Goal: Task Accomplishment & Management: Manage account settings

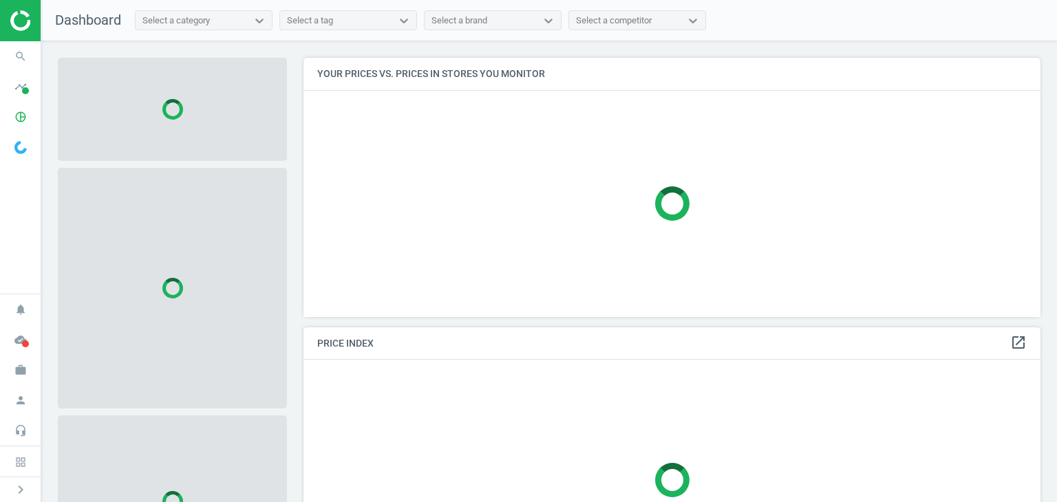
scroll to position [280, 747]
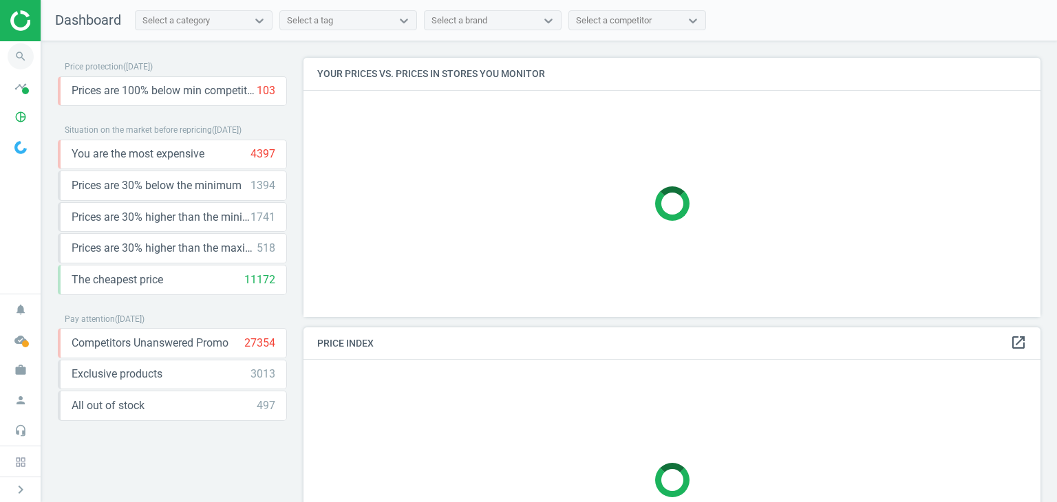
click at [21, 58] on icon "search" at bounding box center [21, 56] width 26 height 26
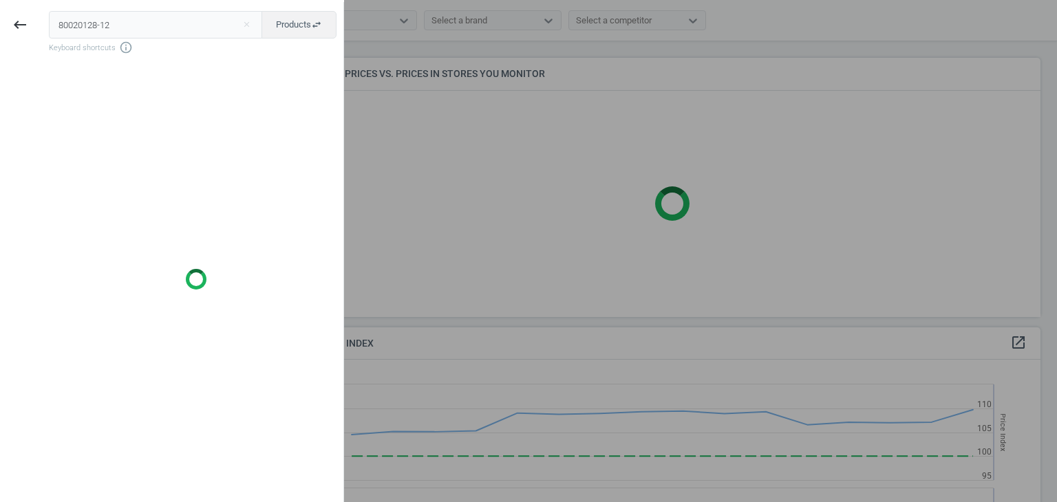
scroll to position [338, 747]
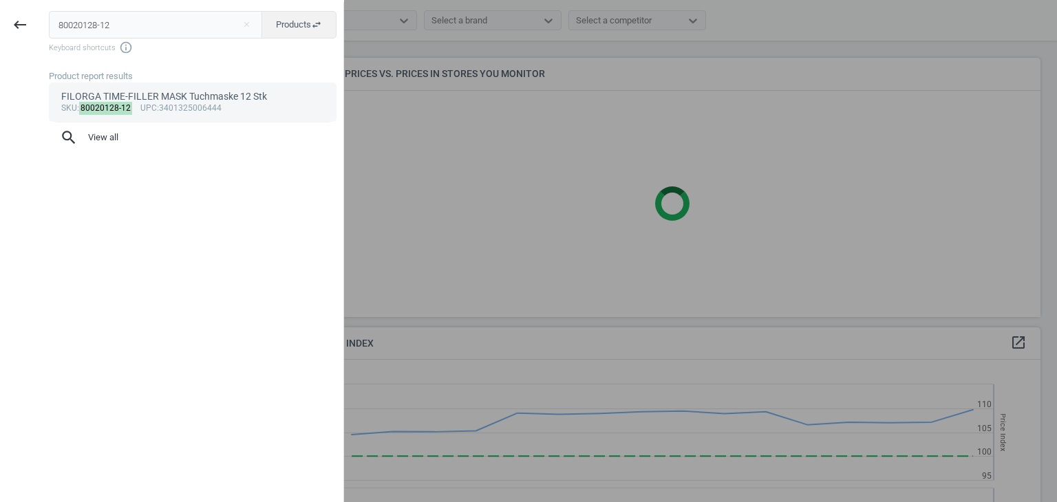
type input "80020128-12"
click at [144, 93] on div "FILORGA TIME-FILLER MASK Tuchmaske 12 Stk" at bounding box center [193, 96] width 264 height 13
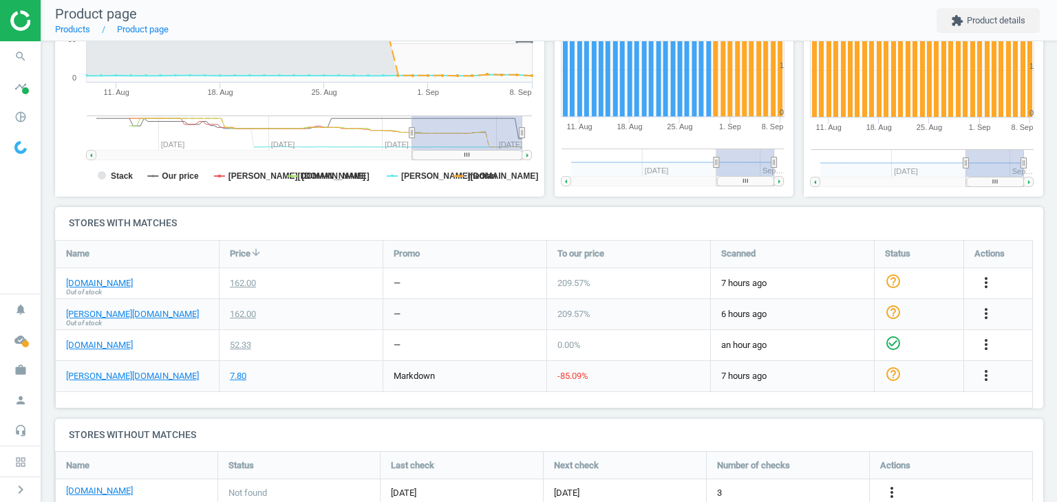
scroll to position [306, 0]
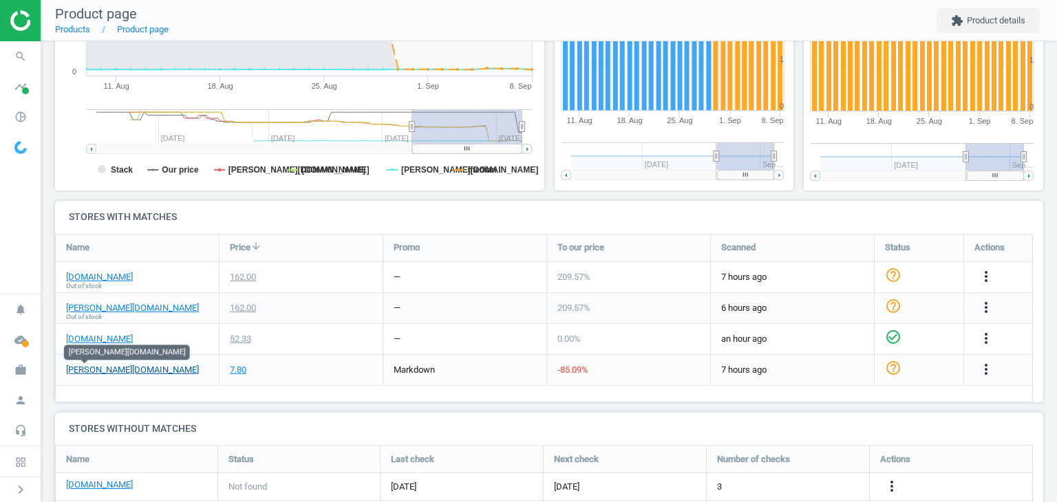
click at [87, 371] on link "pieper.de" at bounding box center [132, 370] width 133 height 12
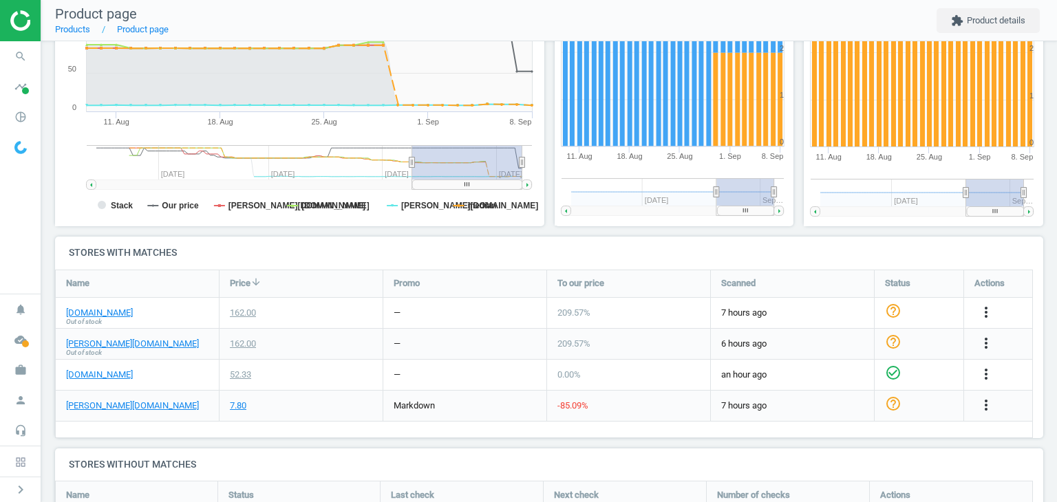
scroll to position [271, 0]
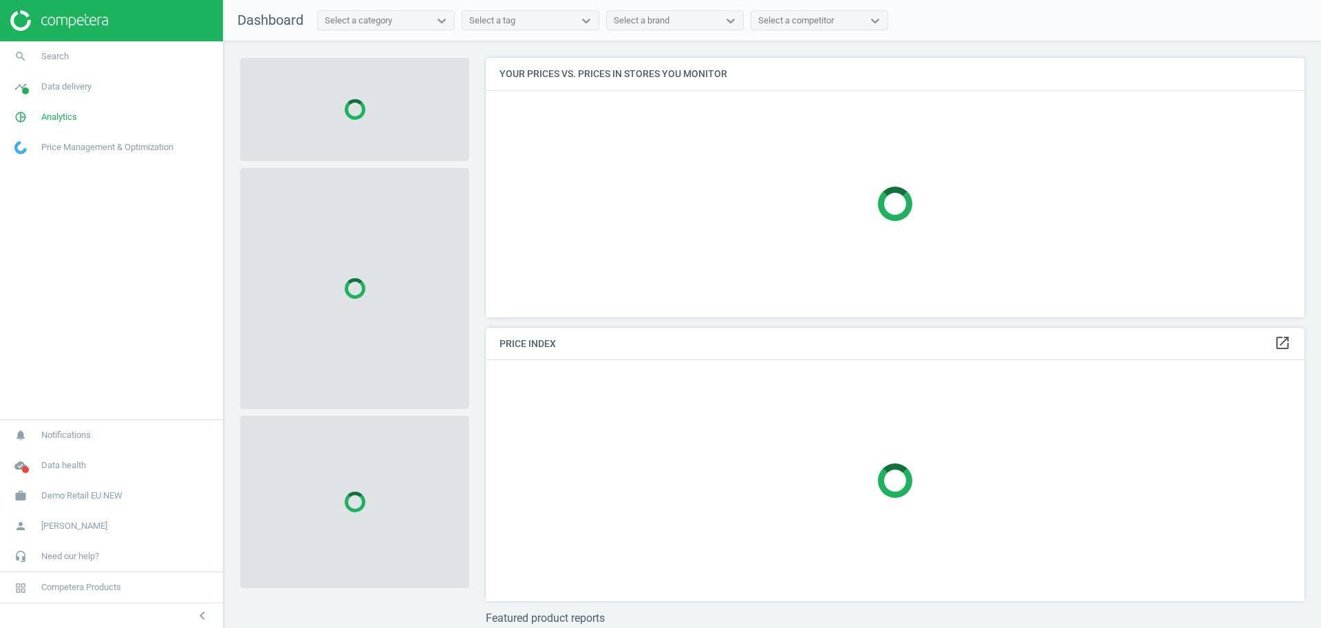
scroll to position [286, 833]
click at [78, 491] on span "Demo Retail EU NEW" at bounding box center [81, 495] width 81 height 12
click at [49, 459] on span "Switch campaign" at bounding box center [45, 454] width 61 height 11
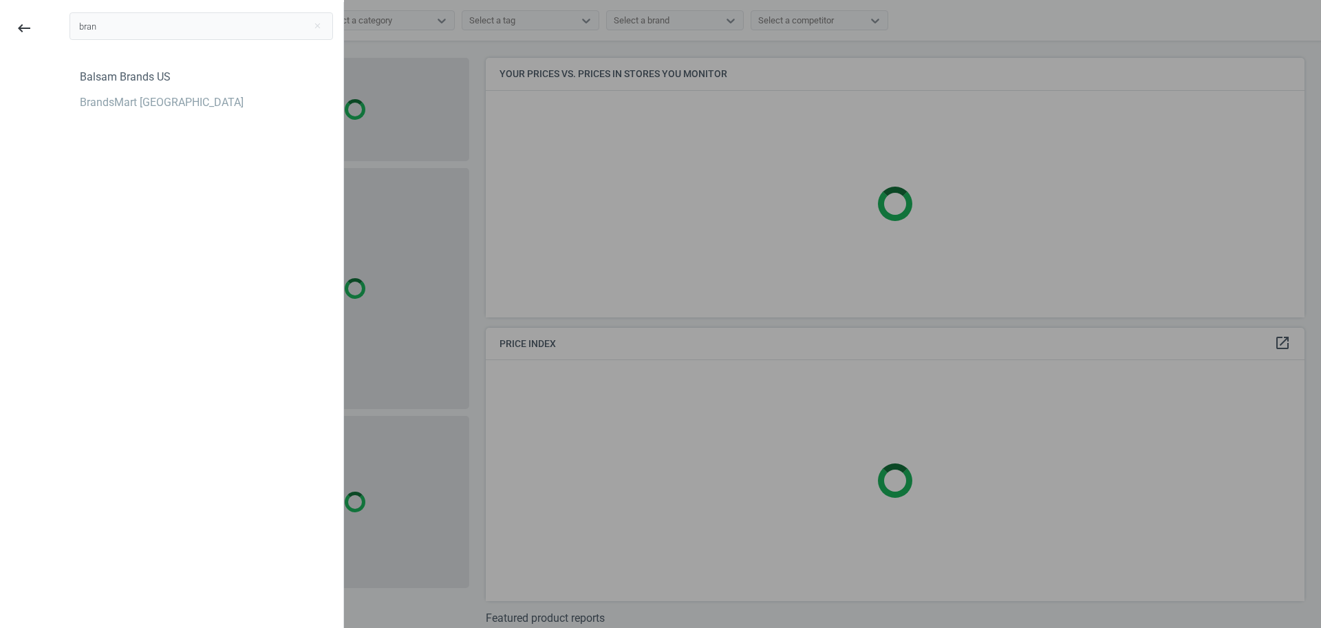
type input "bran"
click at [107, 149] on div "bran close Balsam Brands US BrandsMart USA" at bounding box center [201, 316] width 284 height 628
click at [145, 103] on div "BrandsMart [GEOGRAPHIC_DATA]" at bounding box center [162, 102] width 164 height 15
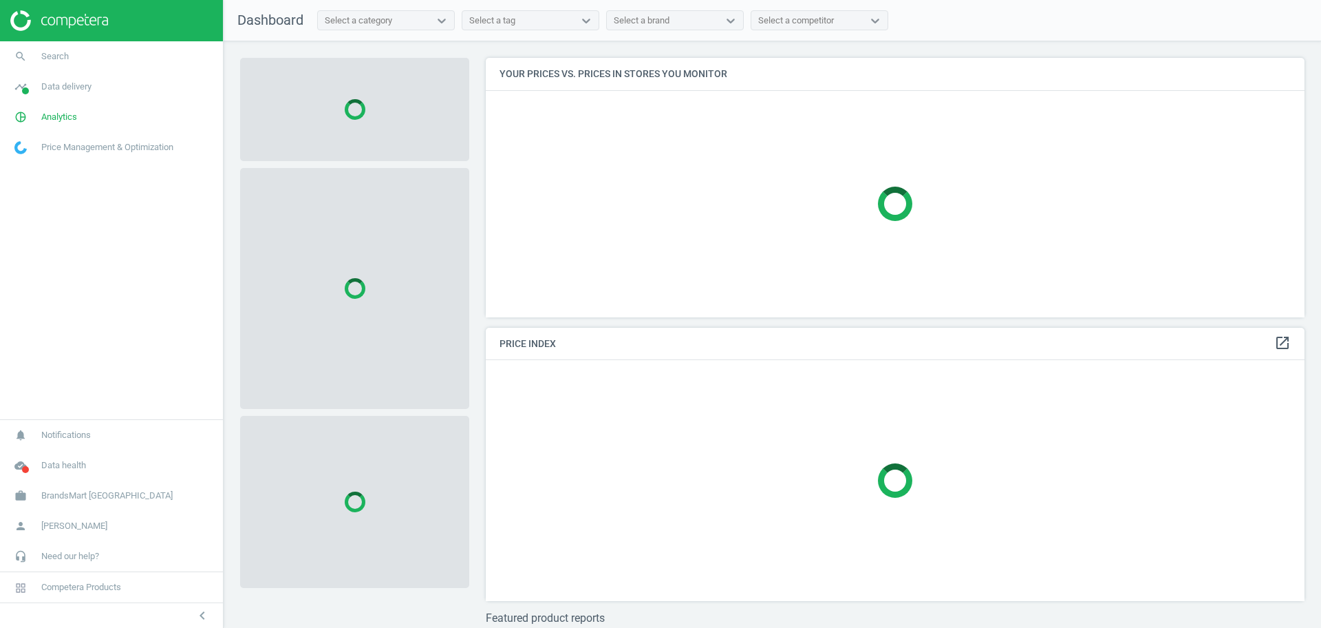
scroll to position [286, 833]
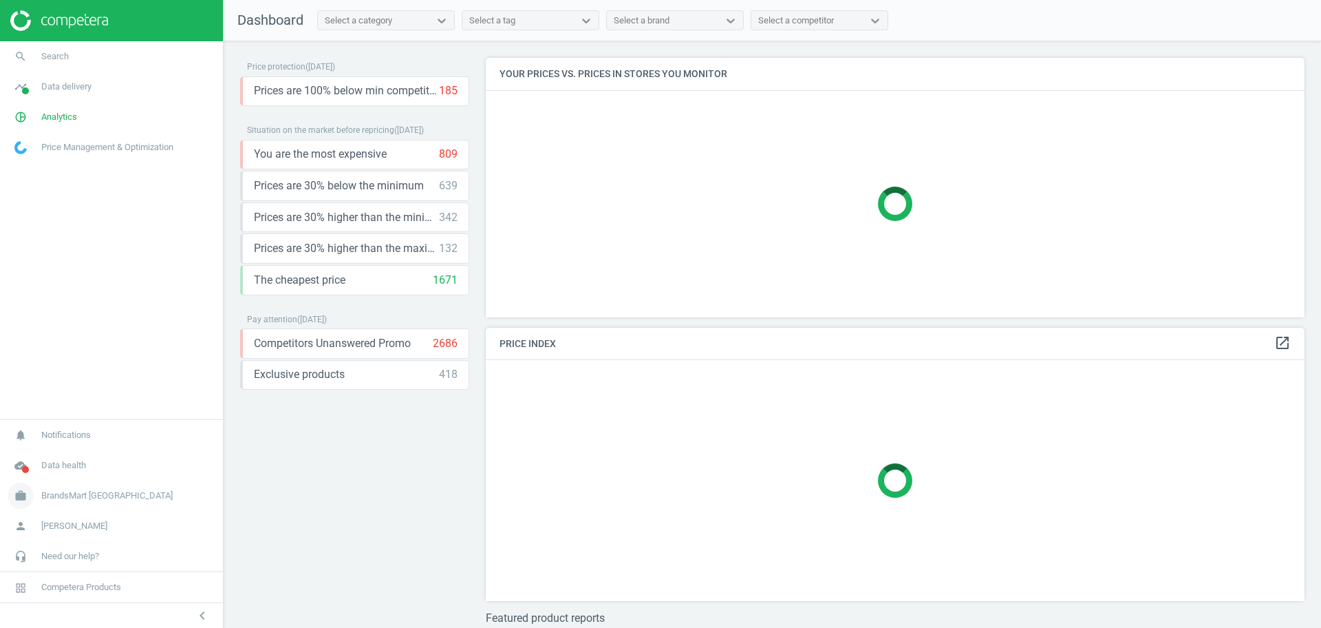
click at [94, 501] on span "BrandsMart [GEOGRAPHIC_DATA]" at bounding box center [106, 495] width 131 height 12
click at [52, 478] on span "Campaign settings" at bounding box center [48, 475] width 67 height 11
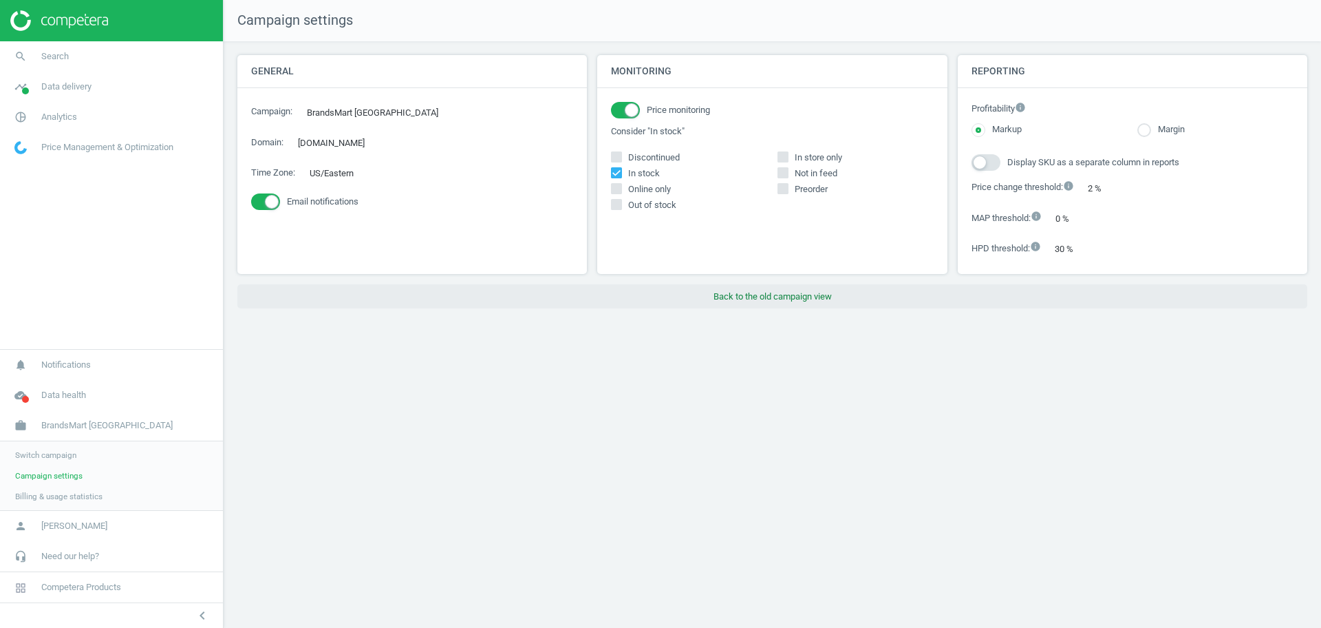
click at [785, 304] on button "Back to the old campaign view" at bounding box center [772, 296] width 1070 height 25
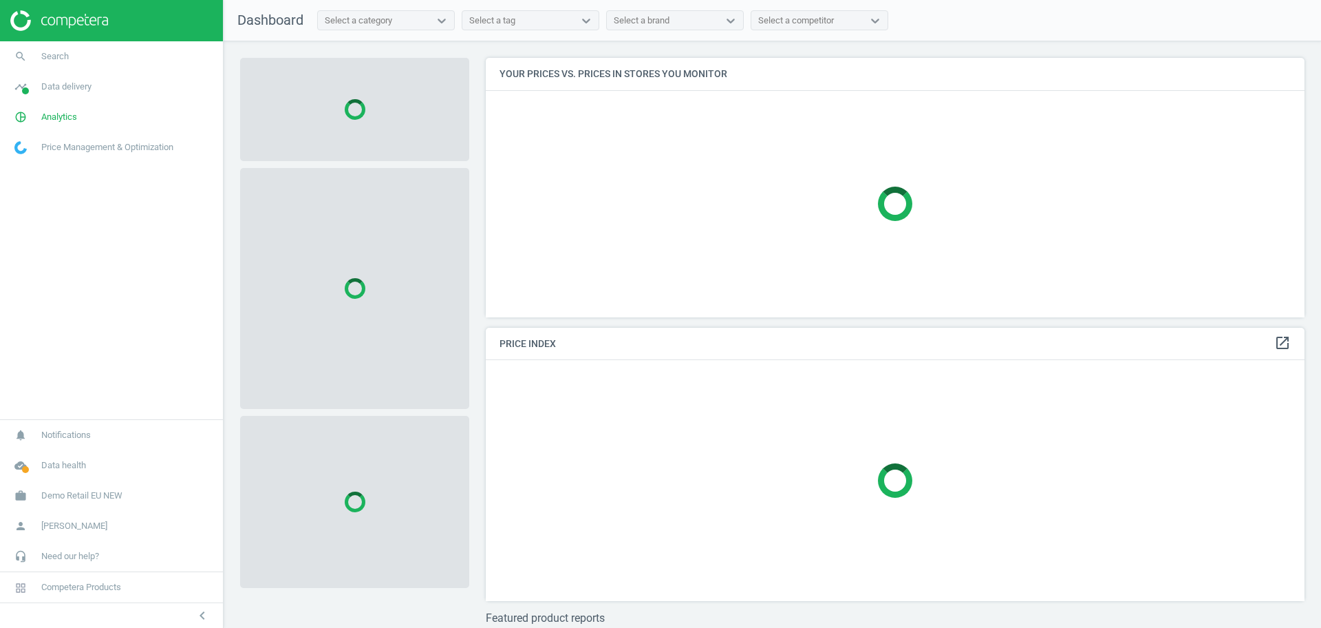
scroll to position [286, 833]
click at [104, 502] on link "work Demo Retail EU NEW" at bounding box center [111, 495] width 223 height 30
click at [64, 449] on span "Switch campaign" at bounding box center [45, 454] width 61 height 11
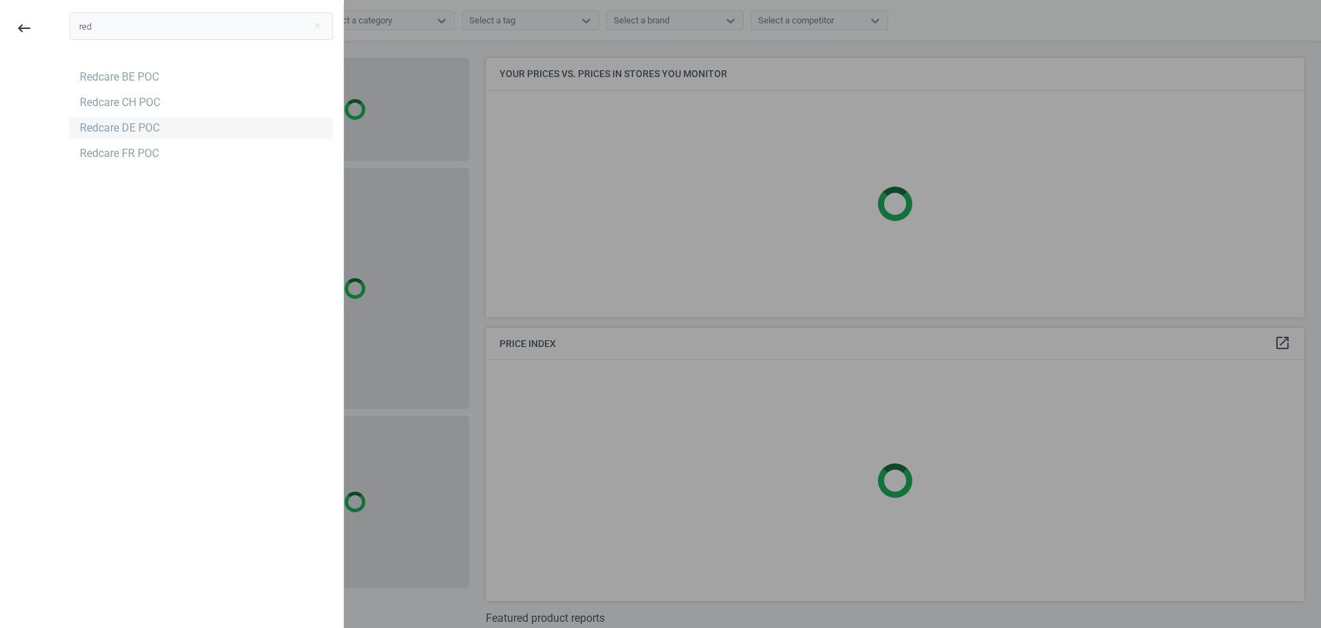
type input "red"
click at [168, 130] on div "Redcare DE POC" at bounding box center [202, 128] width 264 height 22
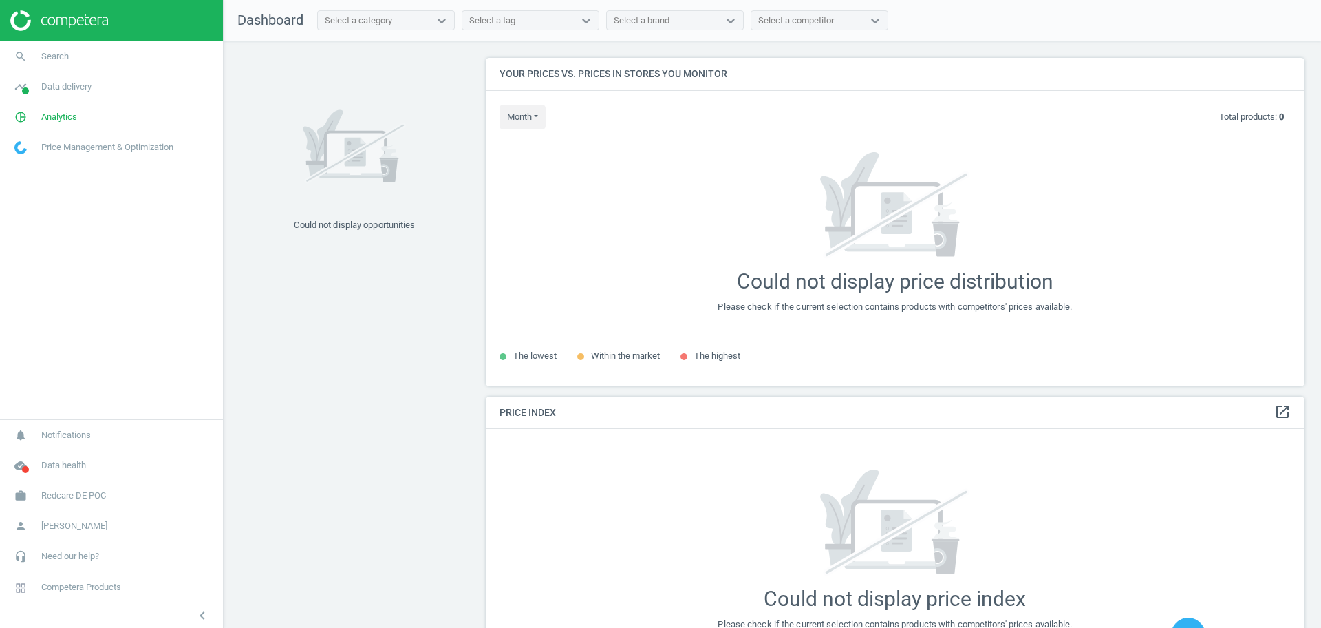
scroll to position [354, 833]
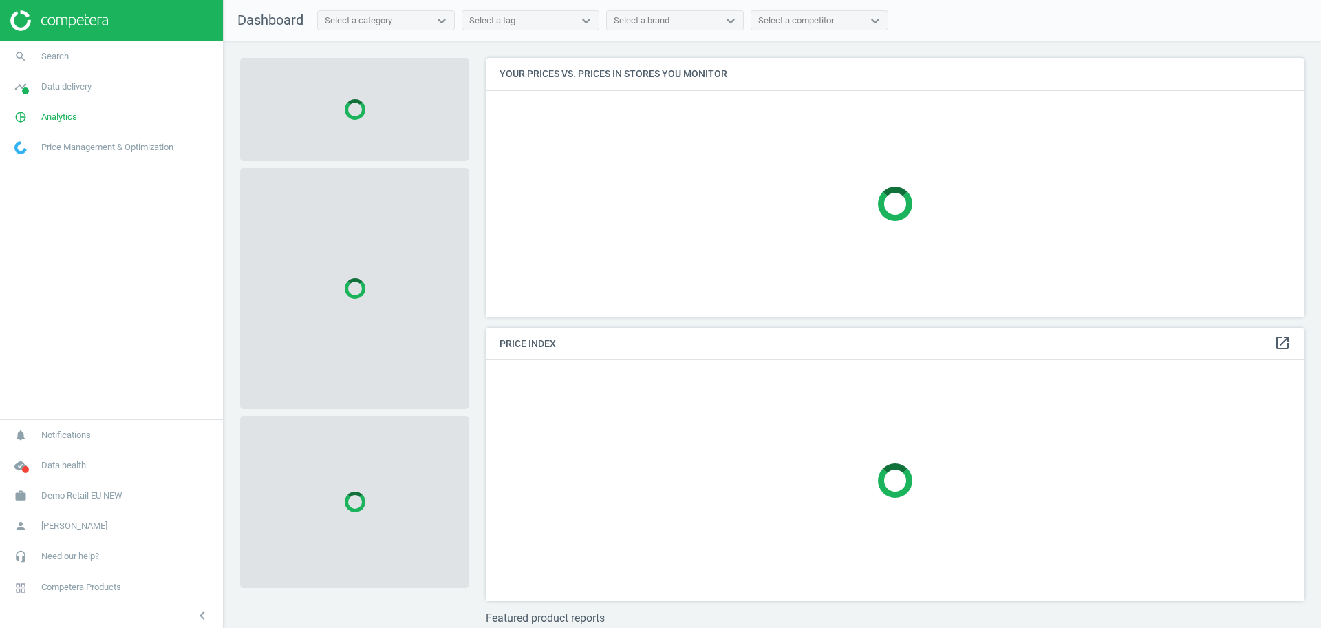
scroll to position [286, 833]
click at [85, 485] on link "work Demo Retail EU NEW" at bounding box center [111, 495] width 223 height 30
click at [31, 456] on span "Switch campaign" at bounding box center [45, 454] width 61 height 11
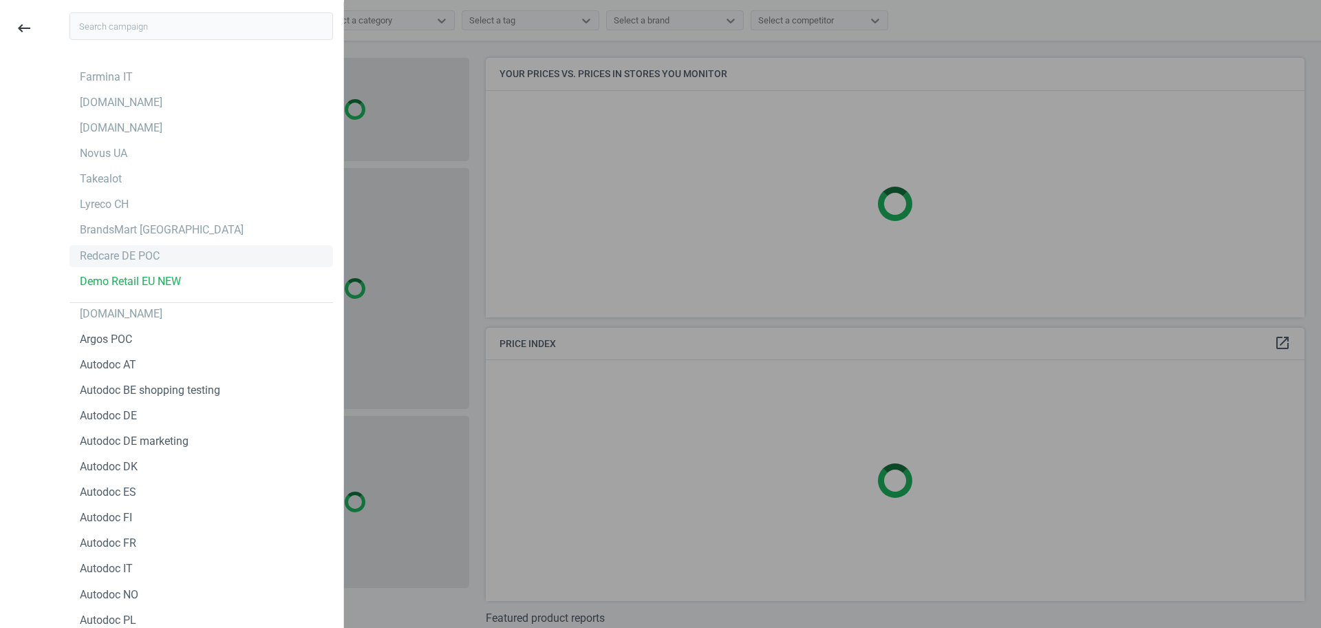
click at [135, 257] on div "Redcare DE POC" at bounding box center [120, 255] width 80 height 15
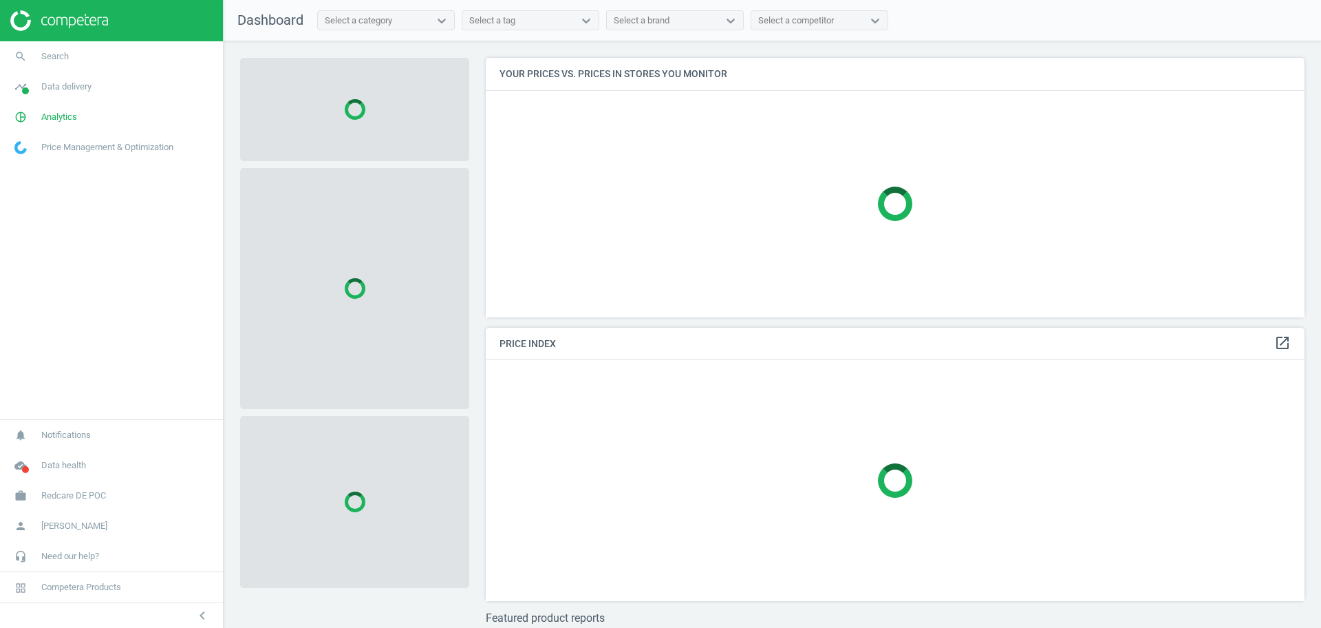
scroll to position [286, 833]
click at [63, 489] on span "Redcare DE POC" at bounding box center [73, 495] width 65 height 12
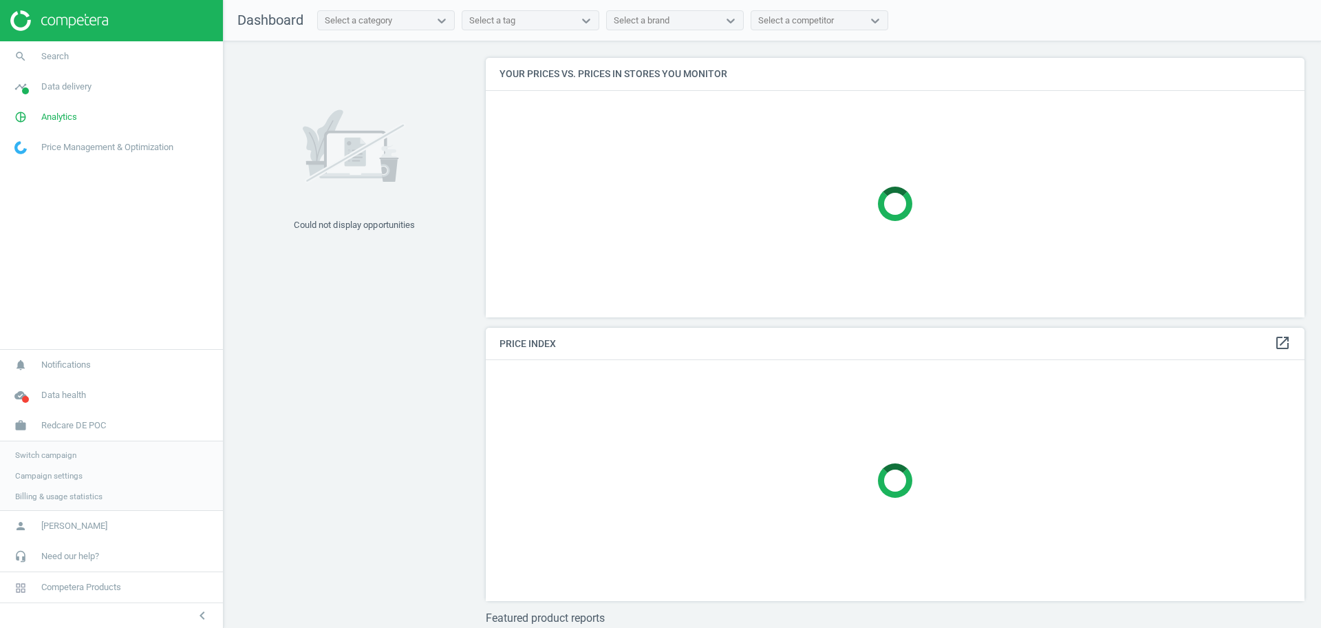
scroll to position [354, 833]
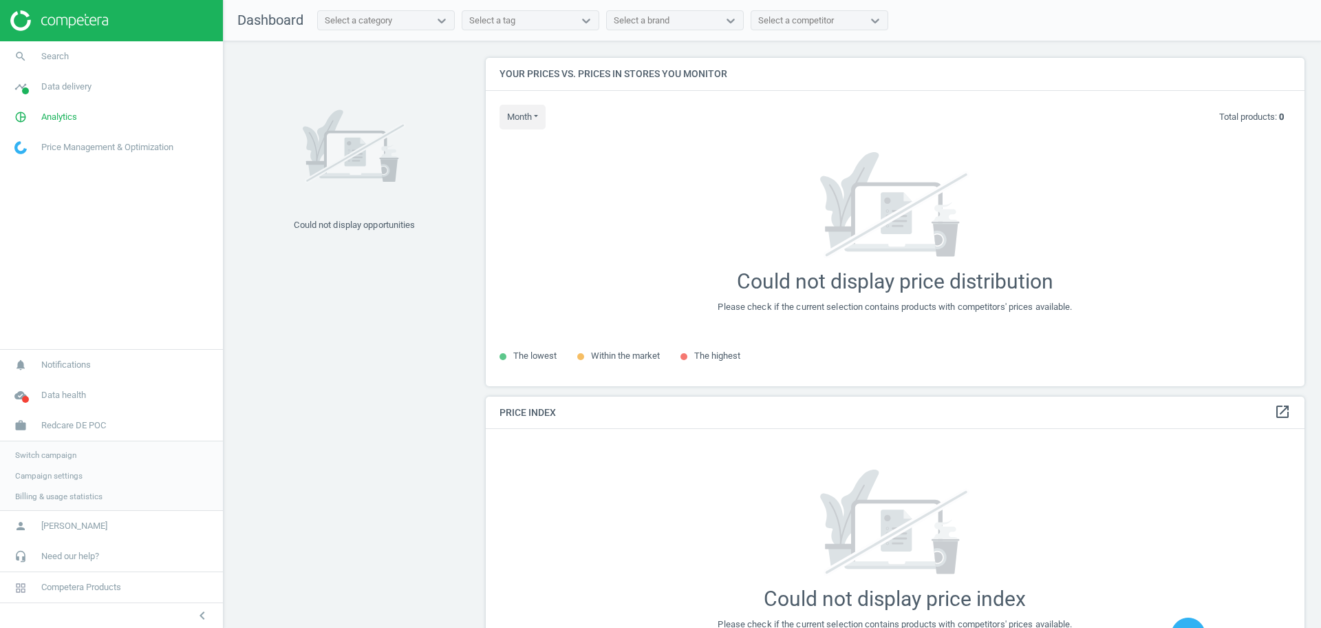
click at [50, 454] on span "Switch campaign" at bounding box center [45, 454] width 61 height 11
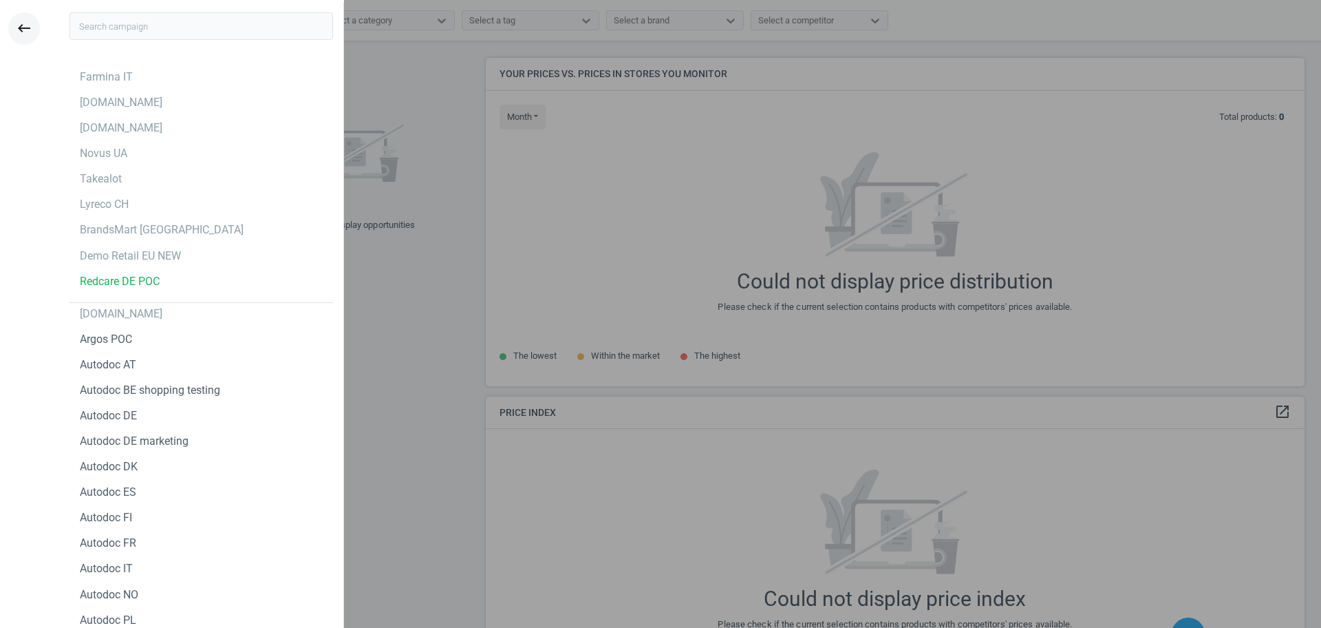
click at [21, 34] on icon "keyboard_backspace" at bounding box center [24, 28] width 17 height 17
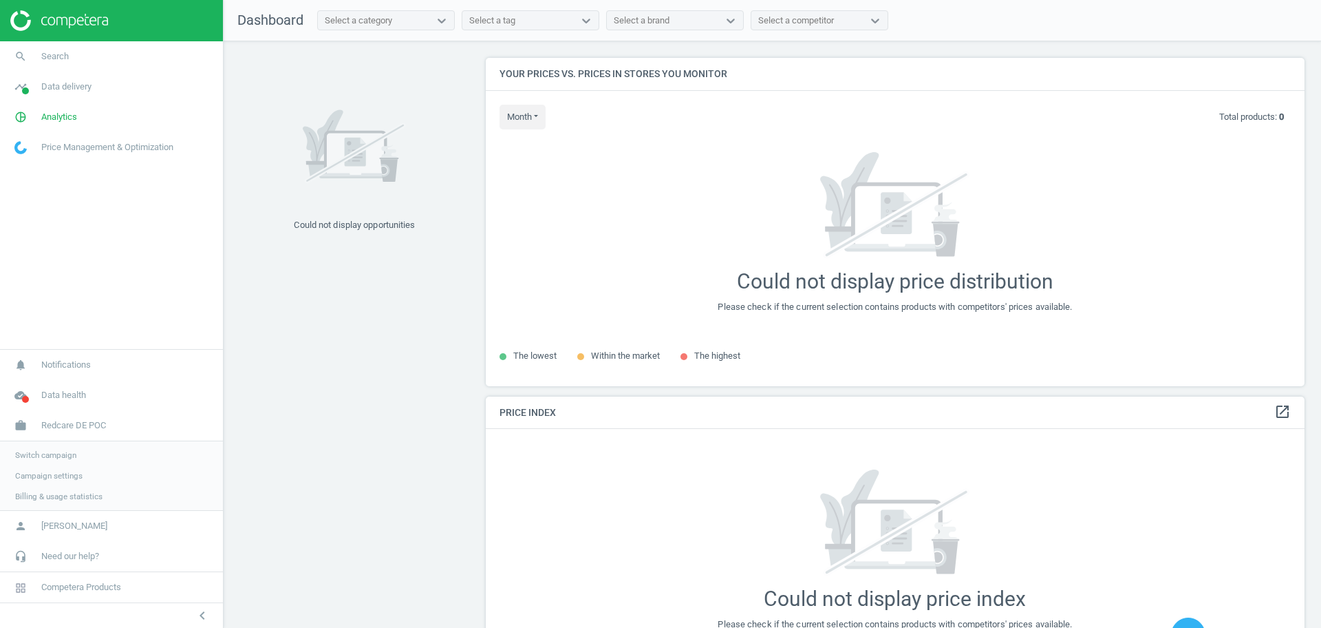
click at [55, 476] on span "Campaign settings" at bounding box center [48, 475] width 67 height 11
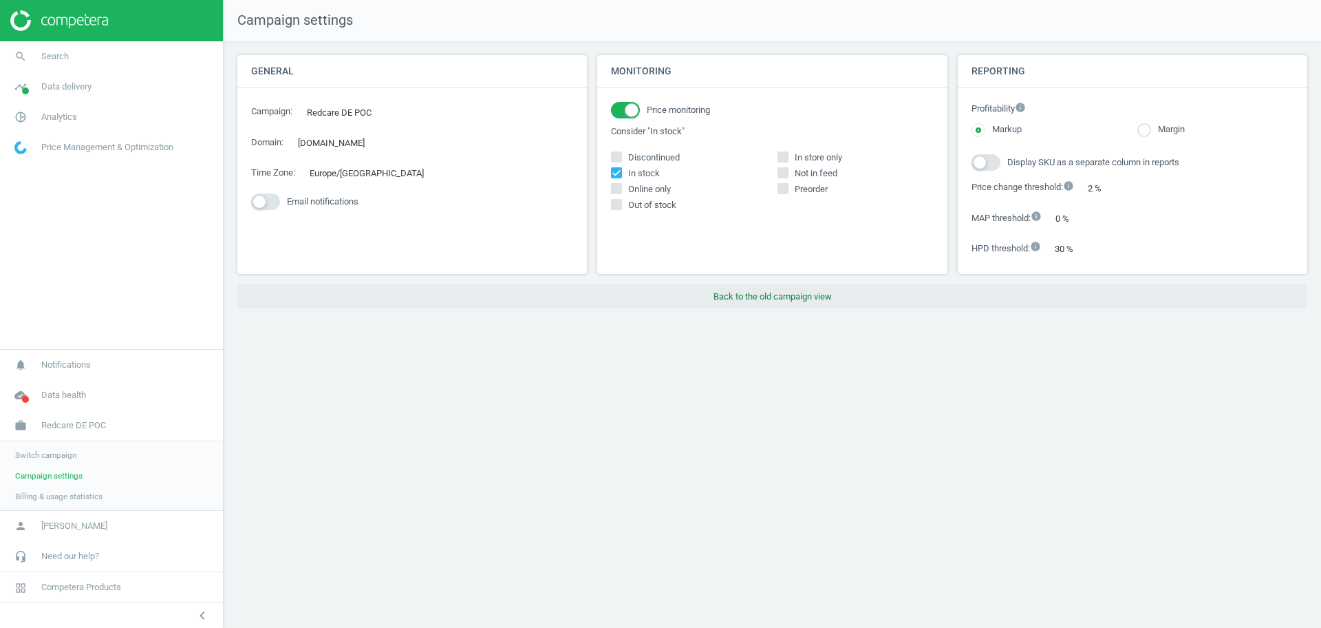
click at [709, 297] on button "Back to the old campaign view" at bounding box center [772, 296] width 1070 height 25
